Goal: Check status: Check status

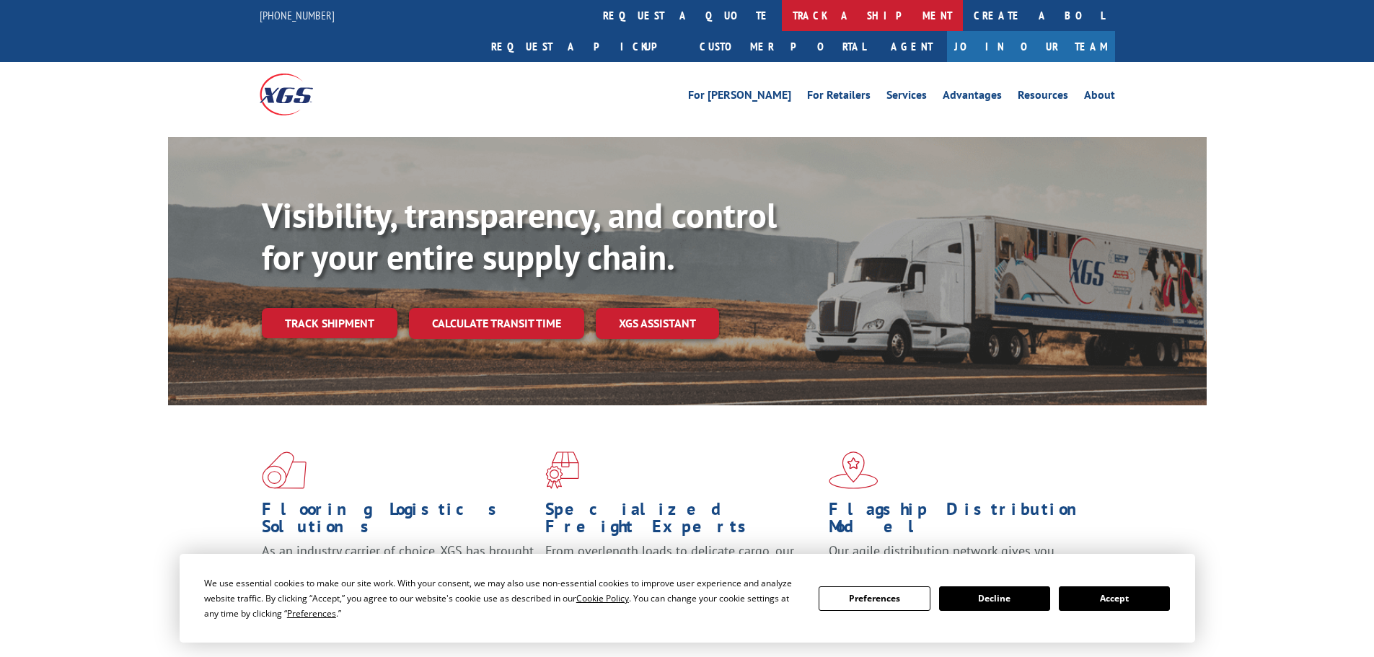
click at [782, 14] on link "track a shipment" at bounding box center [872, 15] width 181 height 31
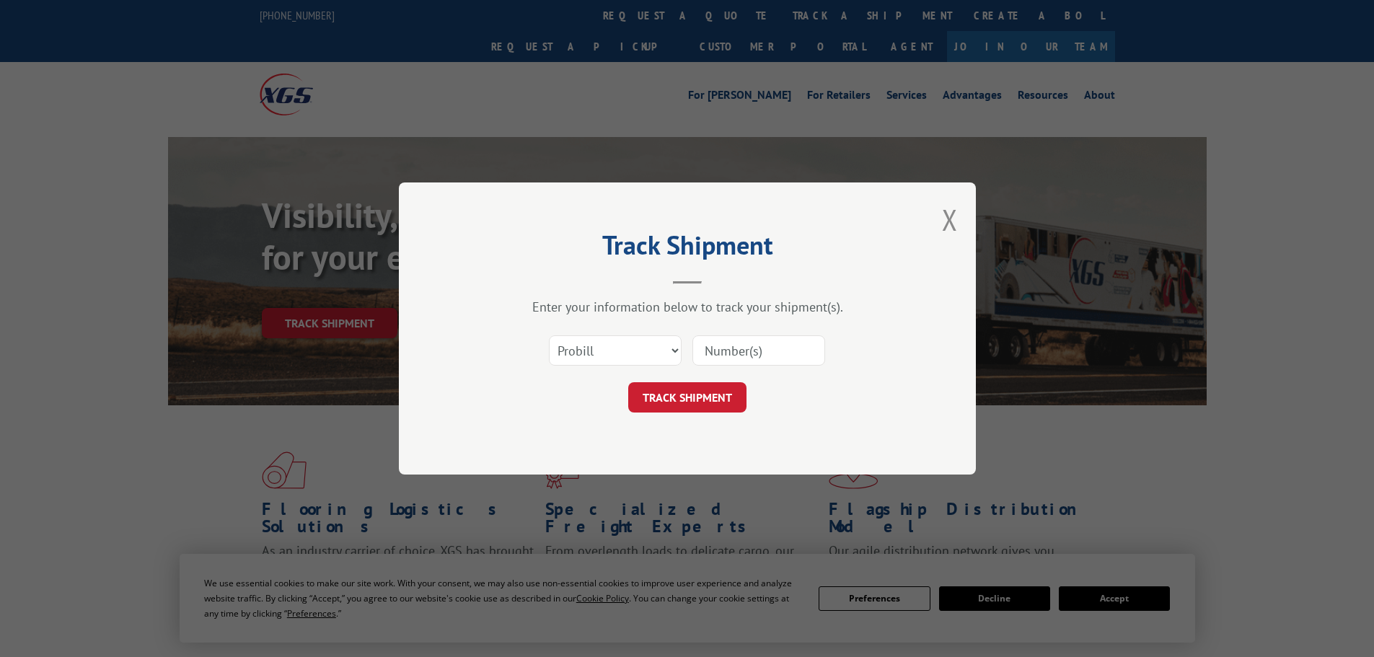
click at [745, 351] on input at bounding box center [758, 350] width 133 height 30
paste input "5499607"
type input "5499607"
click at [648, 348] on select "Select category... Probill BOL PO" at bounding box center [615, 350] width 133 height 30
select select "bol"
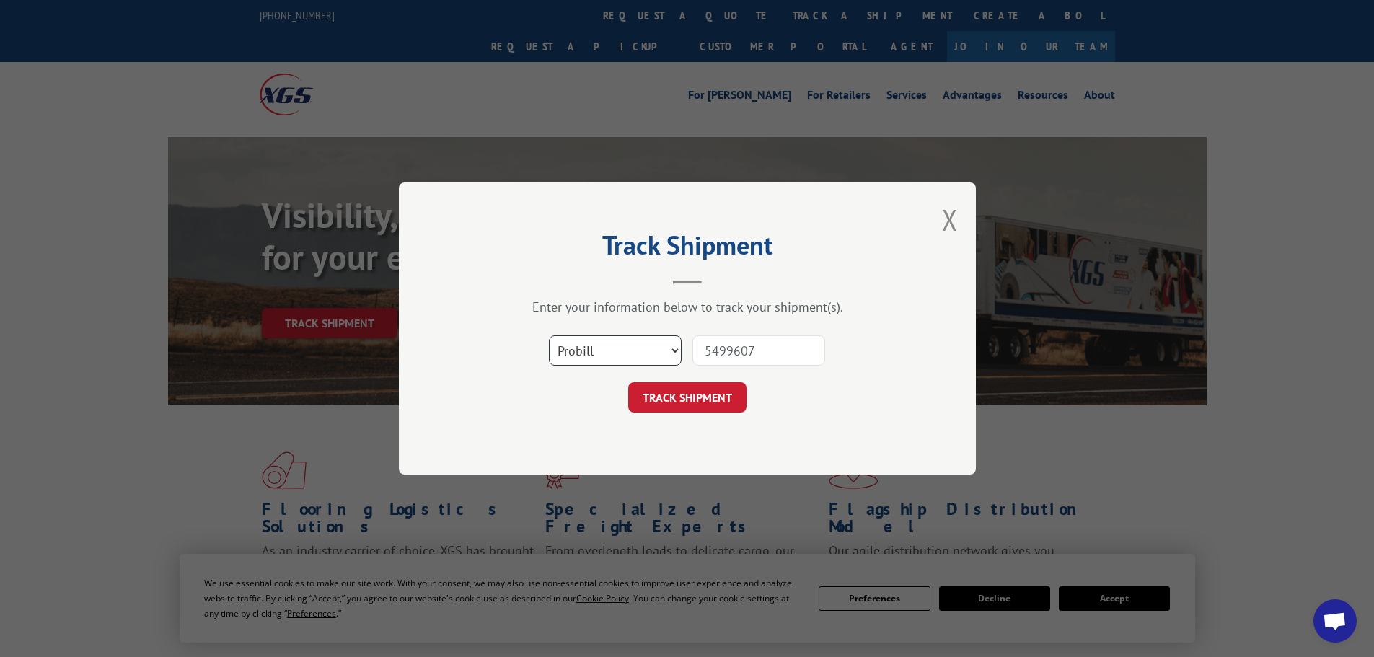
click at [549, 335] on select "Select category... Probill BOL PO" at bounding box center [615, 350] width 133 height 30
click at [681, 391] on button "TRACK SHIPMENT" at bounding box center [687, 397] width 118 height 30
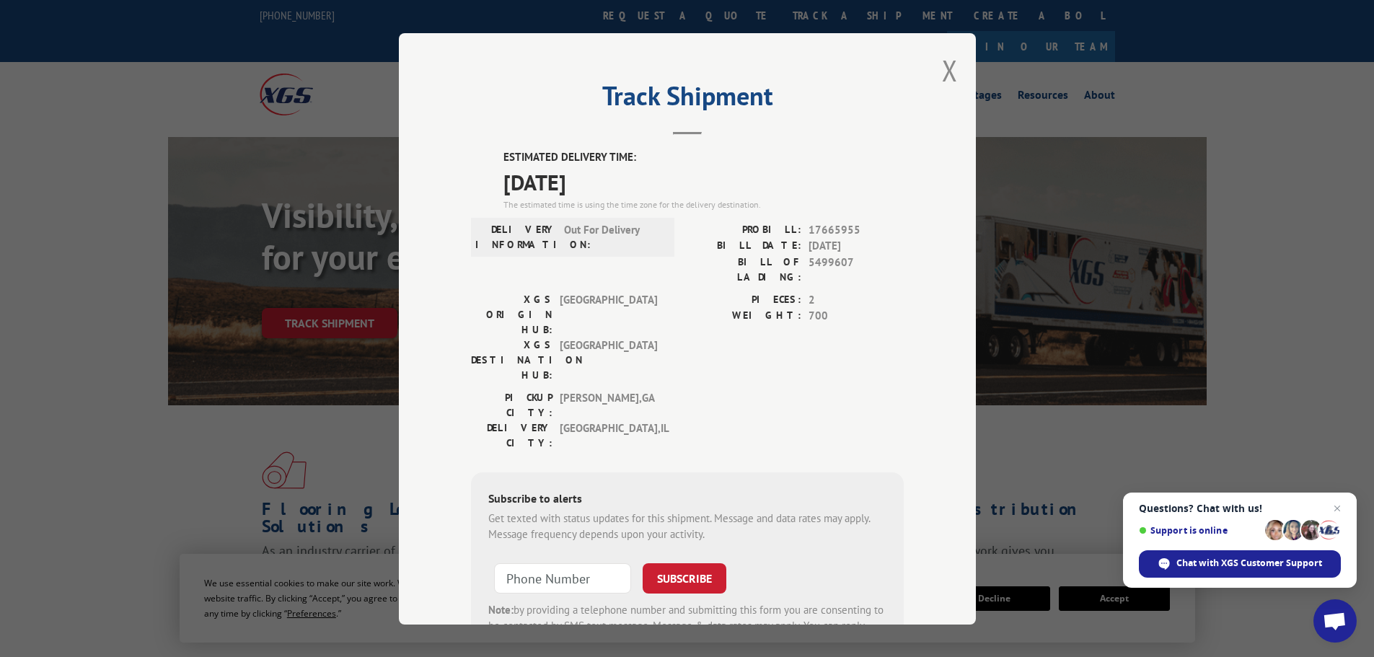
click at [942, 74] on button "Close modal" at bounding box center [950, 70] width 16 height 38
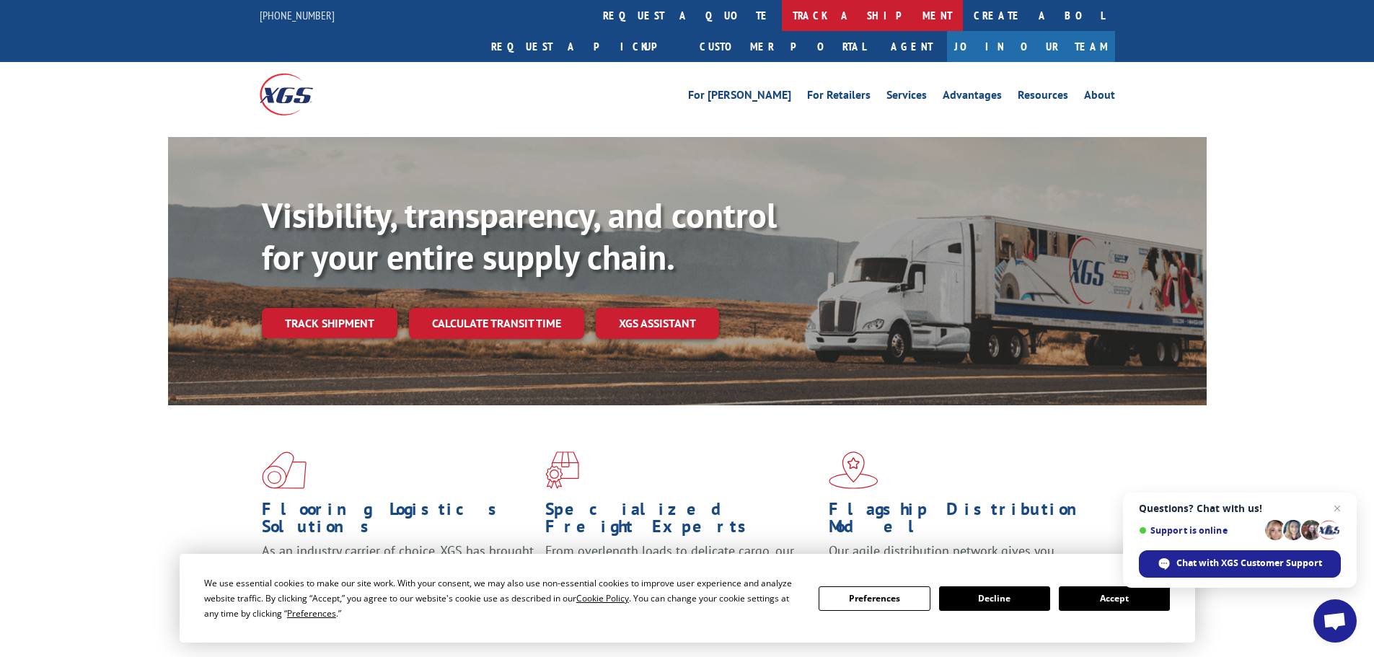
click at [782, 23] on link "track a shipment" at bounding box center [872, 15] width 181 height 31
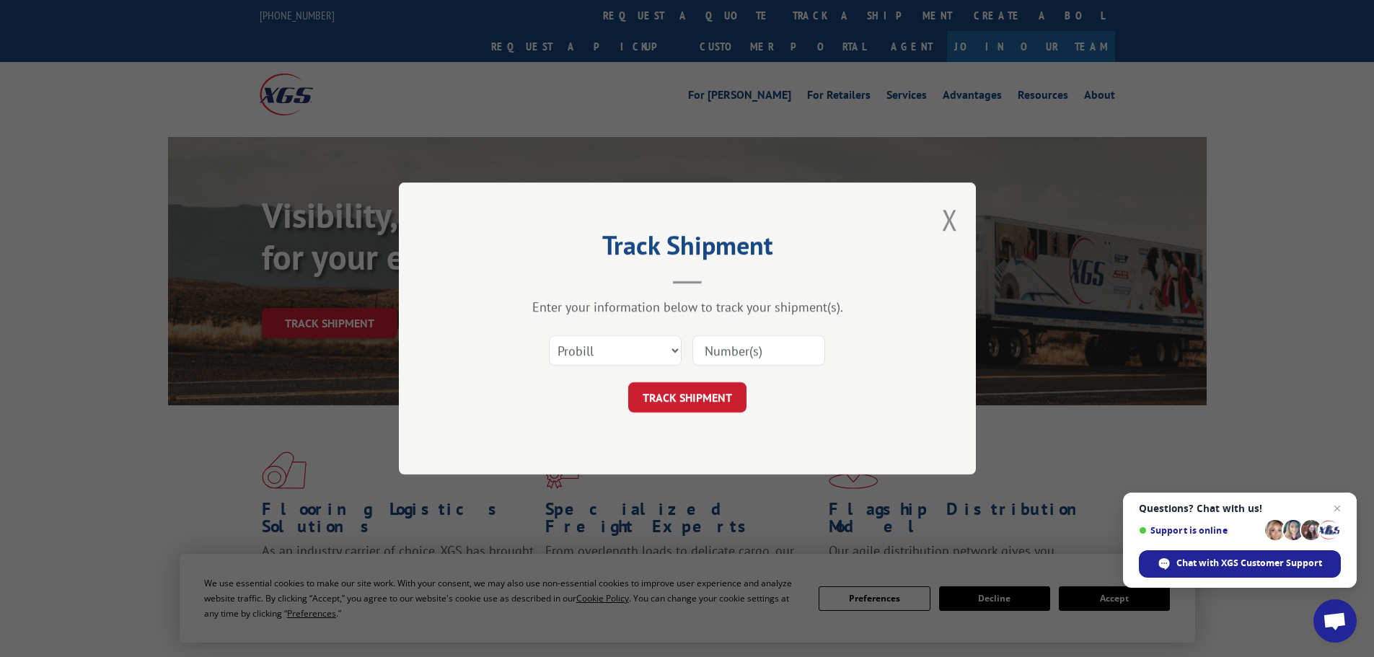
click at [709, 348] on input at bounding box center [758, 350] width 133 height 30
paste input "5522256"
type input "5522256"
click at [612, 368] on div "Select category... Probill BOL PO 5522256" at bounding box center [687, 351] width 433 height 48
drag, startPoint x: 611, startPoint y: 352, endPoint x: 599, endPoint y: 378, distance: 28.4
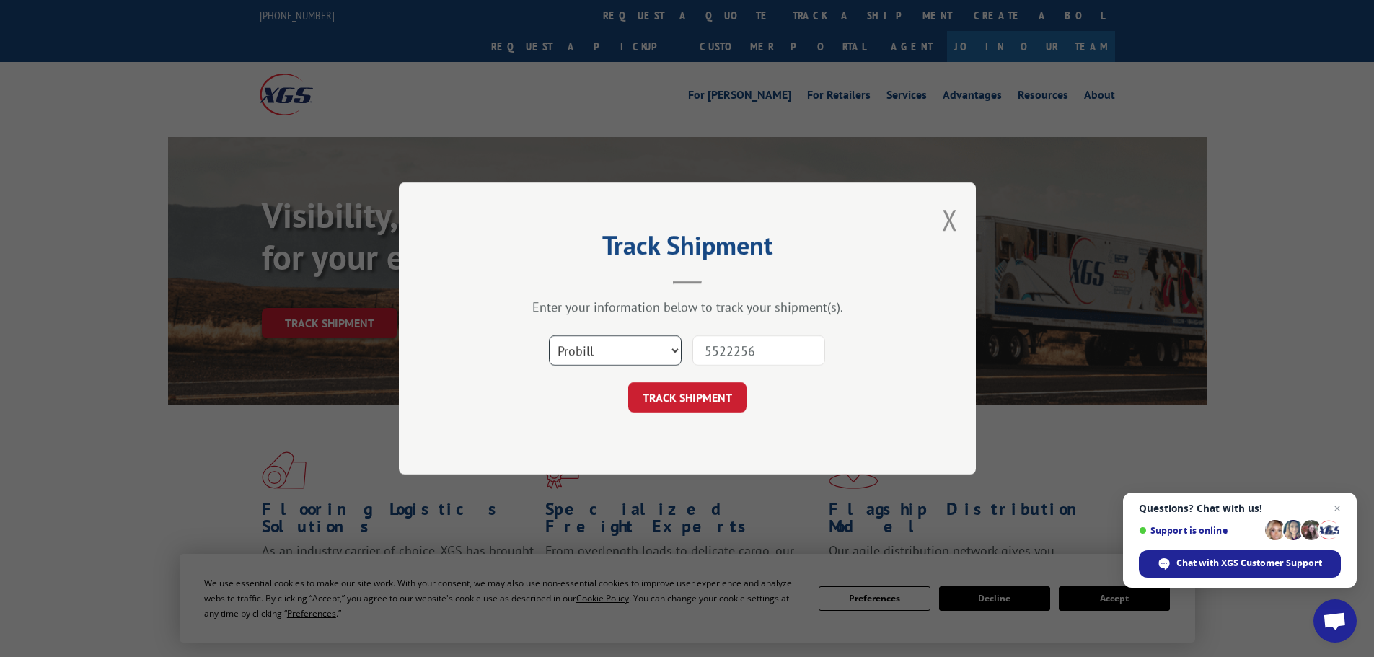
click at [599, 378] on form "Select category... Probill BOL PO 5522256 TRACK SHIPMENT" at bounding box center [687, 370] width 433 height 86
select select "bol"
click at [549, 335] on select "Select category... Probill BOL PO" at bounding box center [615, 350] width 133 height 30
click at [678, 398] on button "TRACK SHIPMENT" at bounding box center [687, 397] width 118 height 30
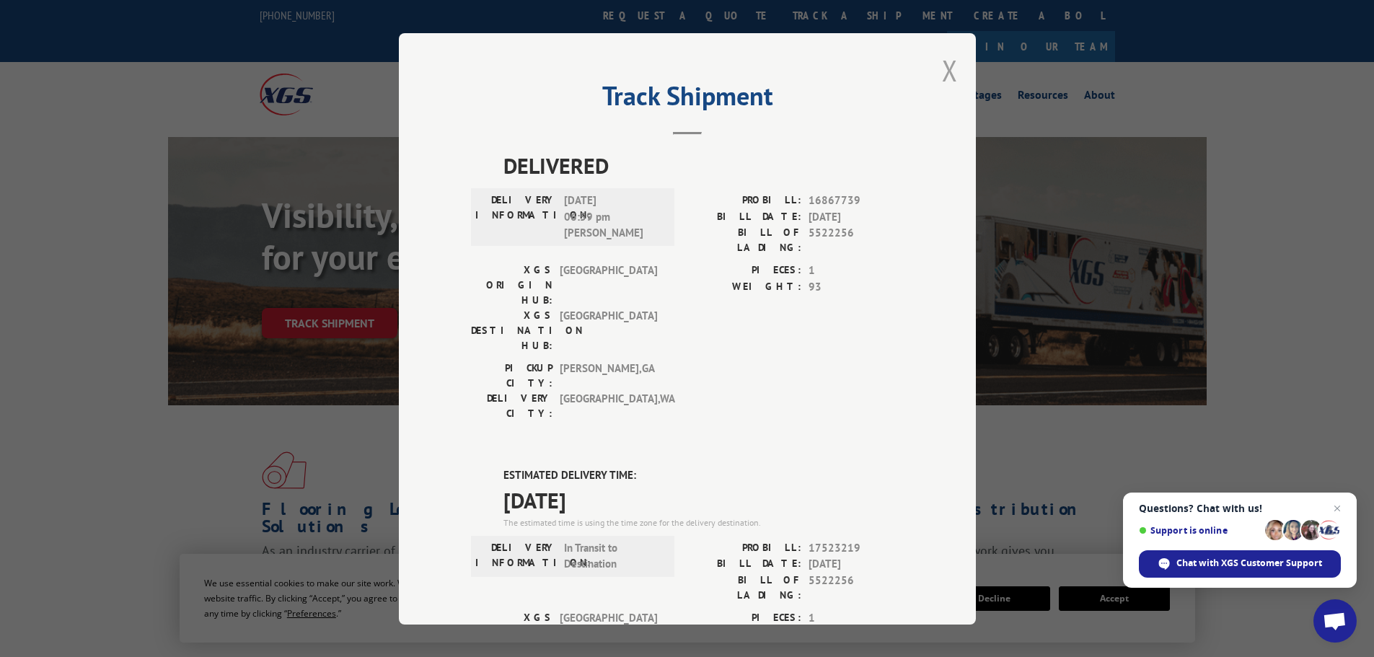
click at [948, 74] on button "Close modal" at bounding box center [950, 70] width 16 height 38
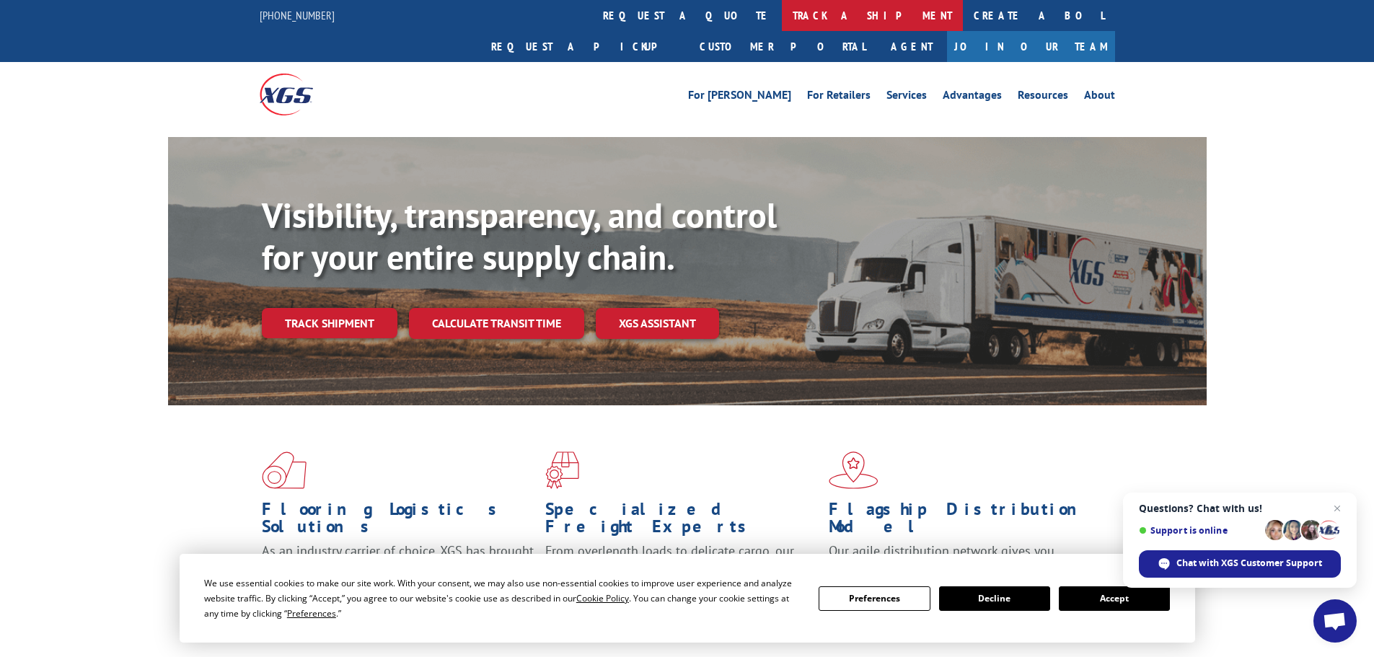
click at [782, 17] on link "track a shipment" at bounding box center [872, 15] width 181 height 31
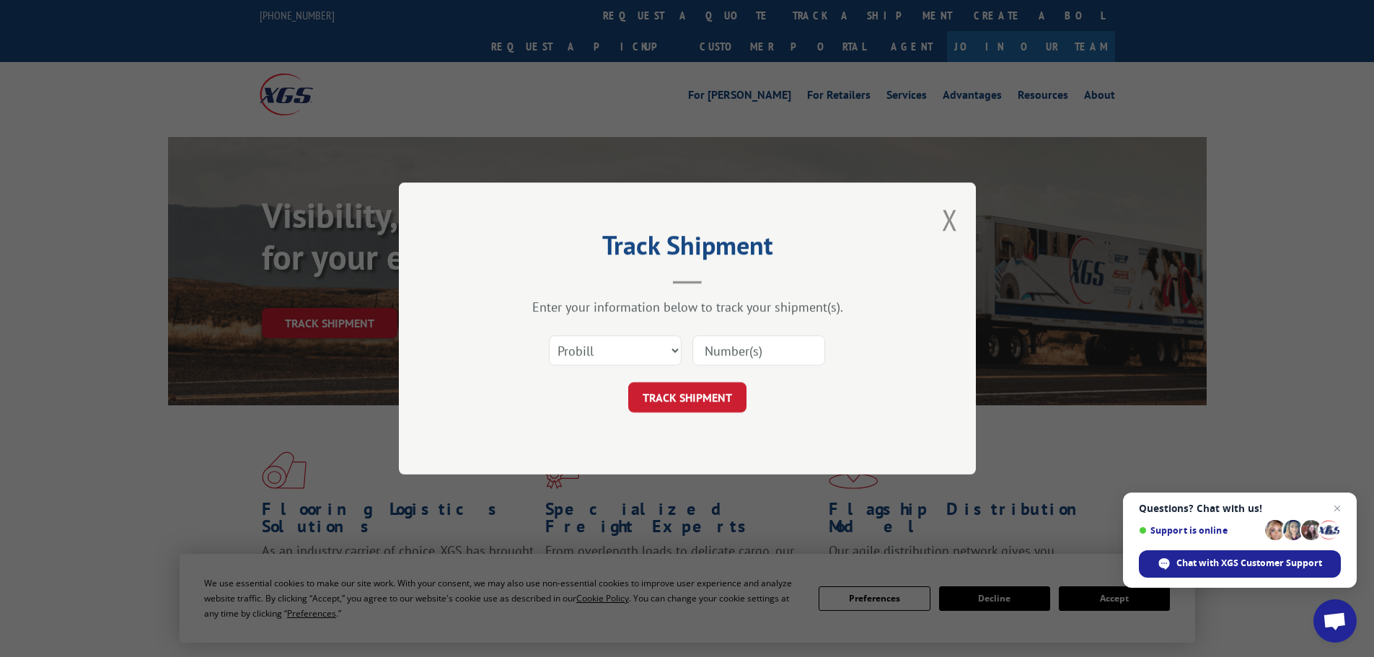
click at [733, 345] on input at bounding box center [758, 350] width 133 height 30
paste input "5549185"
type input "5549185"
click at [632, 346] on select "Select category... Probill BOL PO" at bounding box center [615, 350] width 133 height 30
select select "bol"
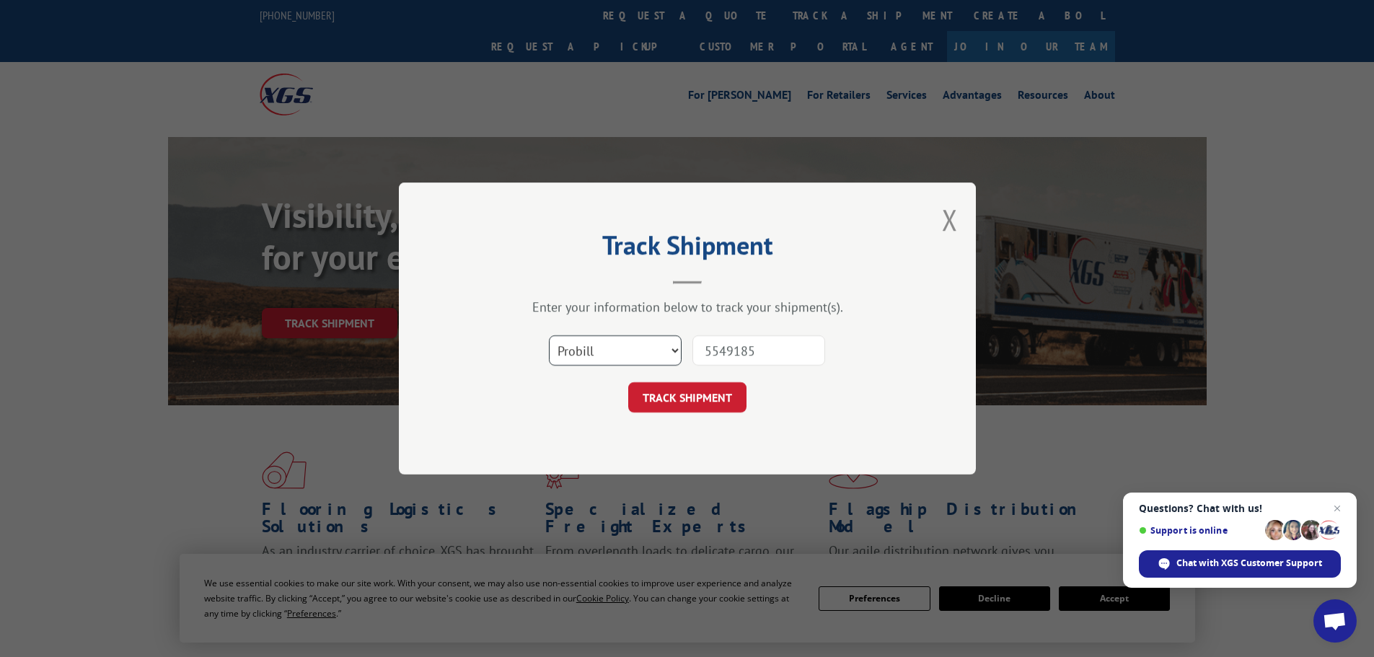
click at [549, 335] on select "Select category... Probill BOL PO" at bounding box center [615, 350] width 133 height 30
click at [659, 396] on button "TRACK SHIPMENT" at bounding box center [687, 397] width 118 height 30
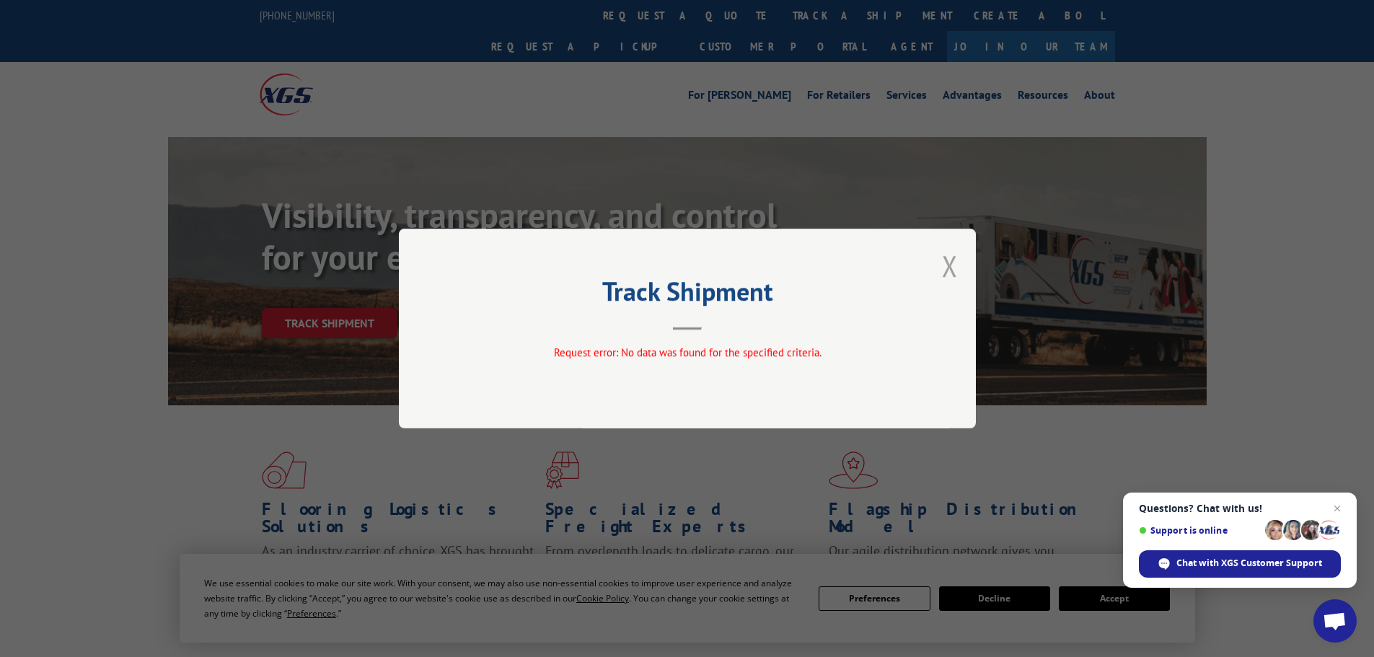
click at [947, 275] on button "Close modal" at bounding box center [950, 266] width 16 height 38
